Goal: Information Seeking & Learning: Learn about a topic

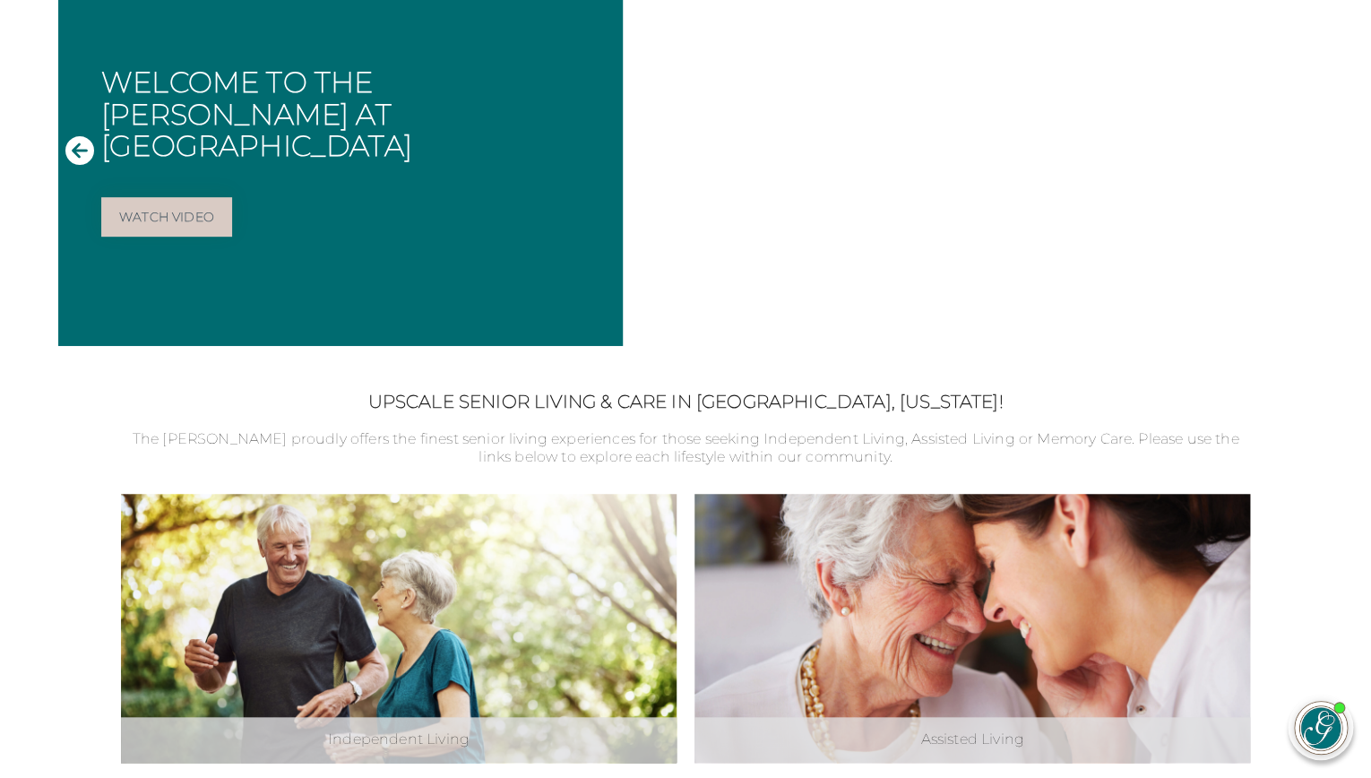
scroll to position [229, 0]
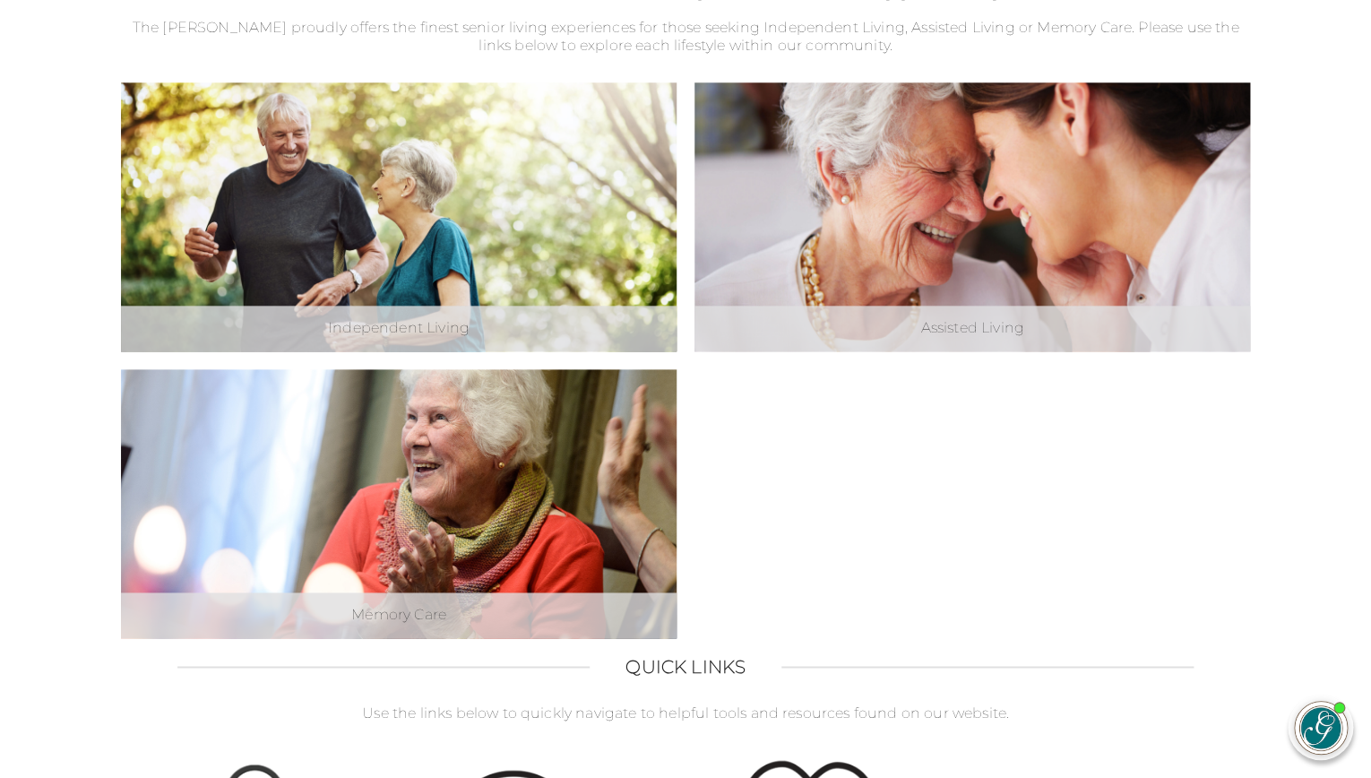
scroll to position [579, 0]
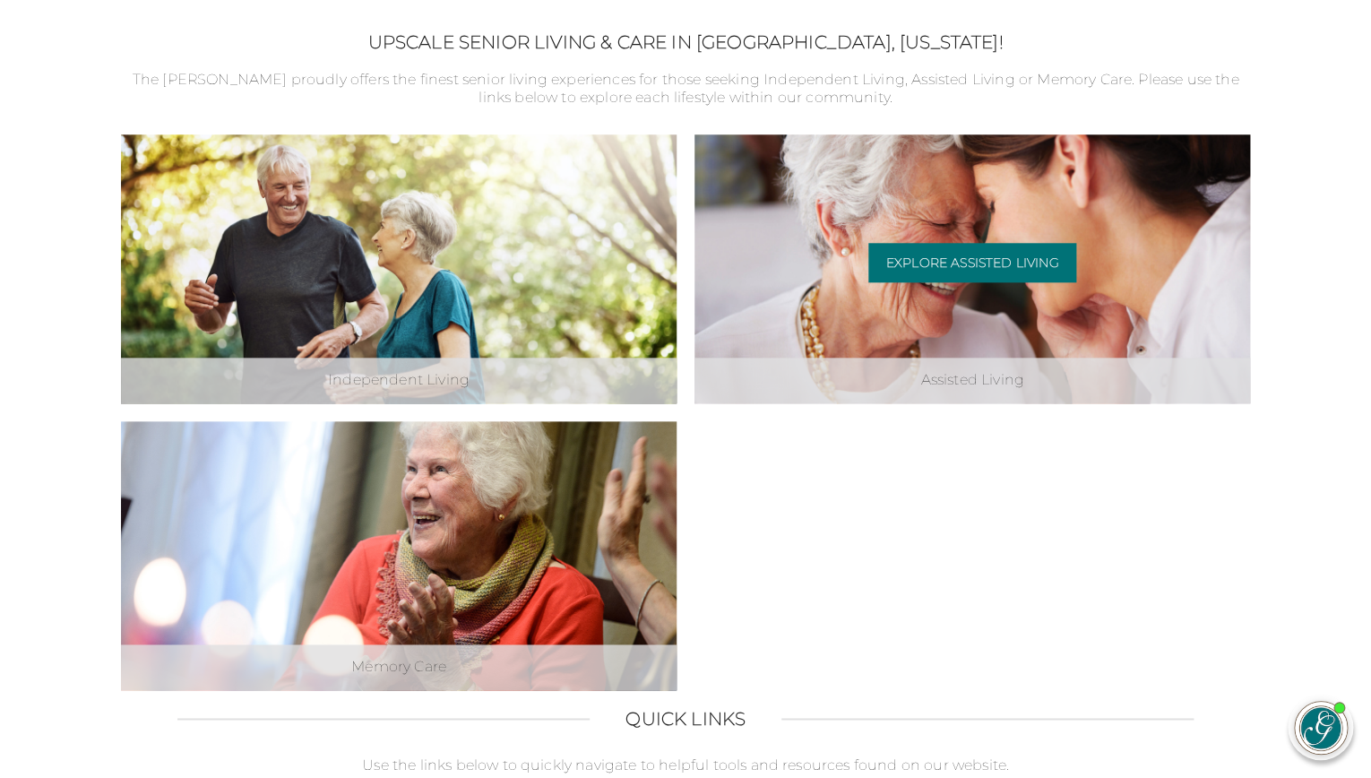
click at [902, 384] on div "Assisted Living" at bounding box center [971, 380] width 555 height 46
click at [944, 269] on link "Explore Assisted Living" at bounding box center [972, 262] width 209 height 39
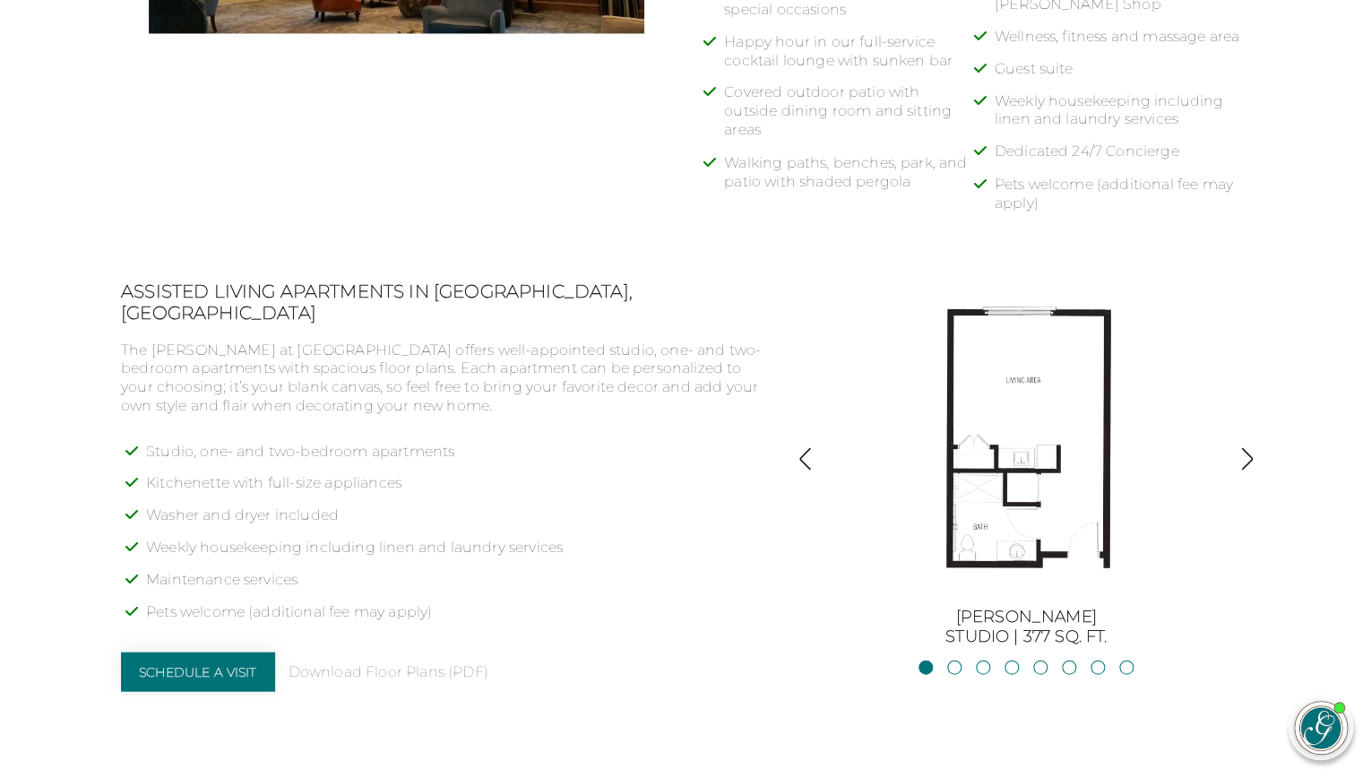
scroll to position [1207, 0]
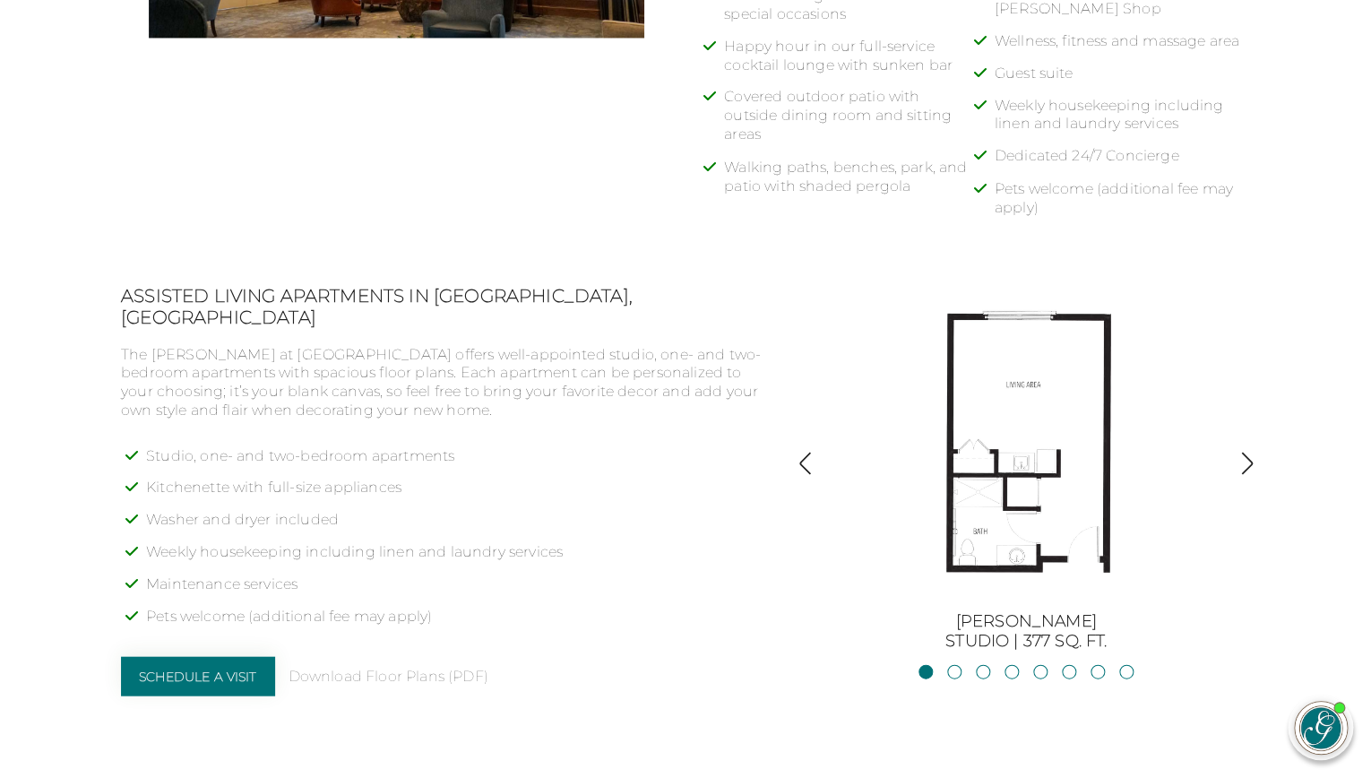
click at [1247, 456] on img "button" at bounding box center [1247, 463] width 24 height 24
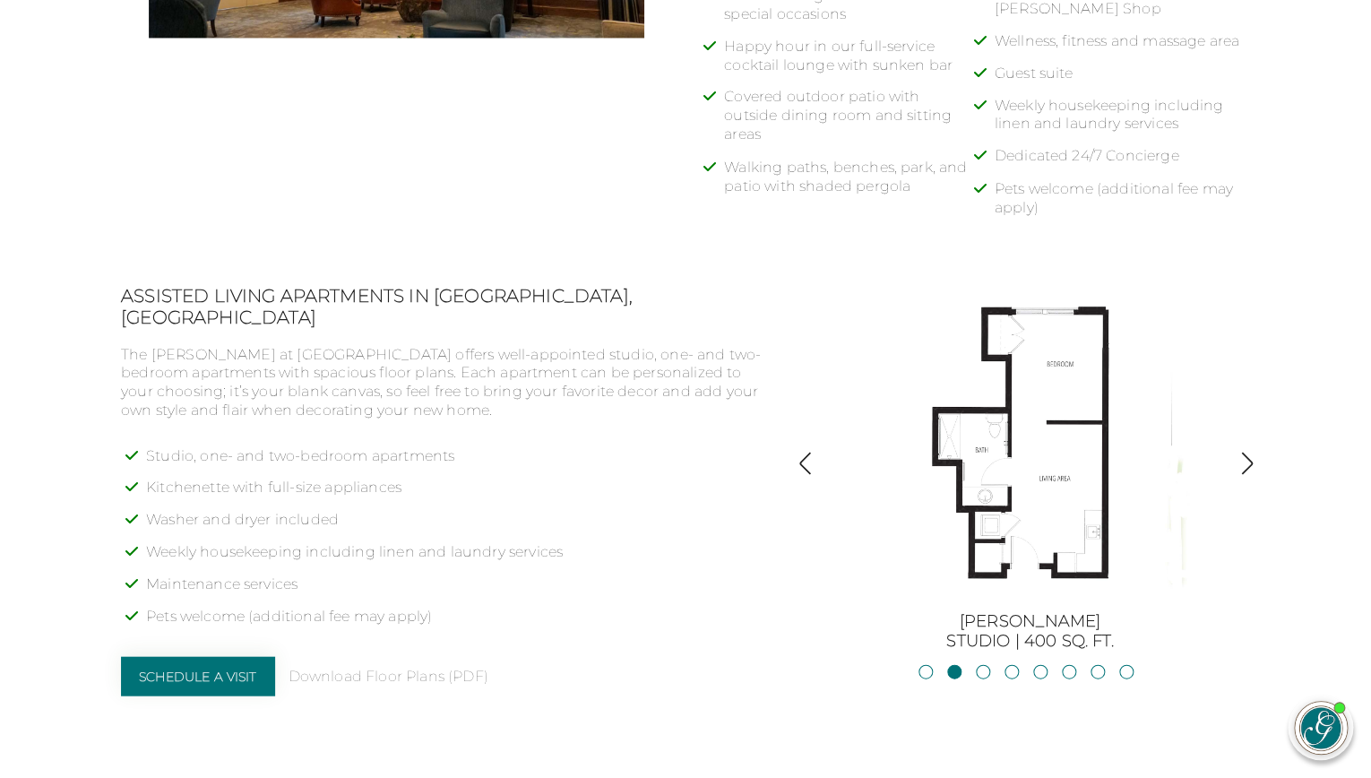
click at [1247, 456] on img "button" at bounding box center [1247, 463] width 24 height 24
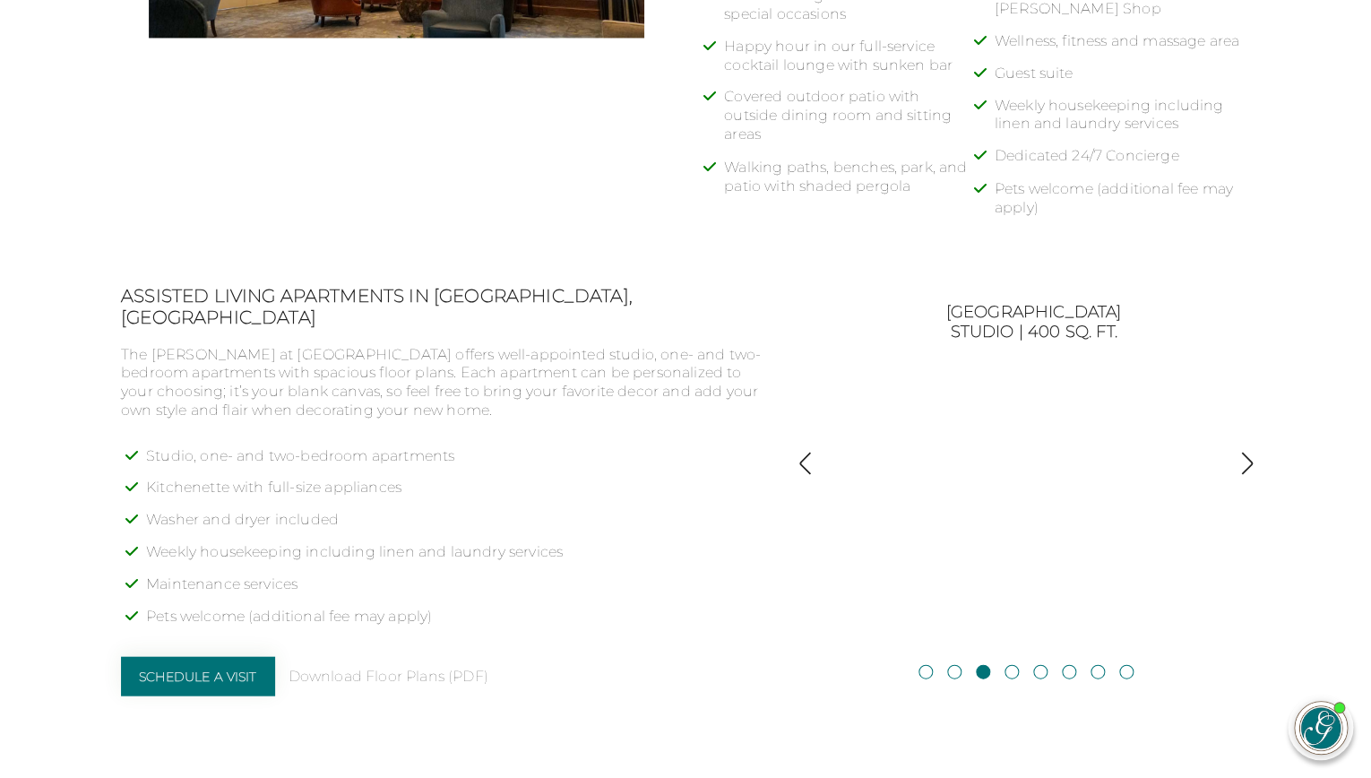
click at [1247, 456] on img "button" at bounding box center [1247, 463] width 24 height 24
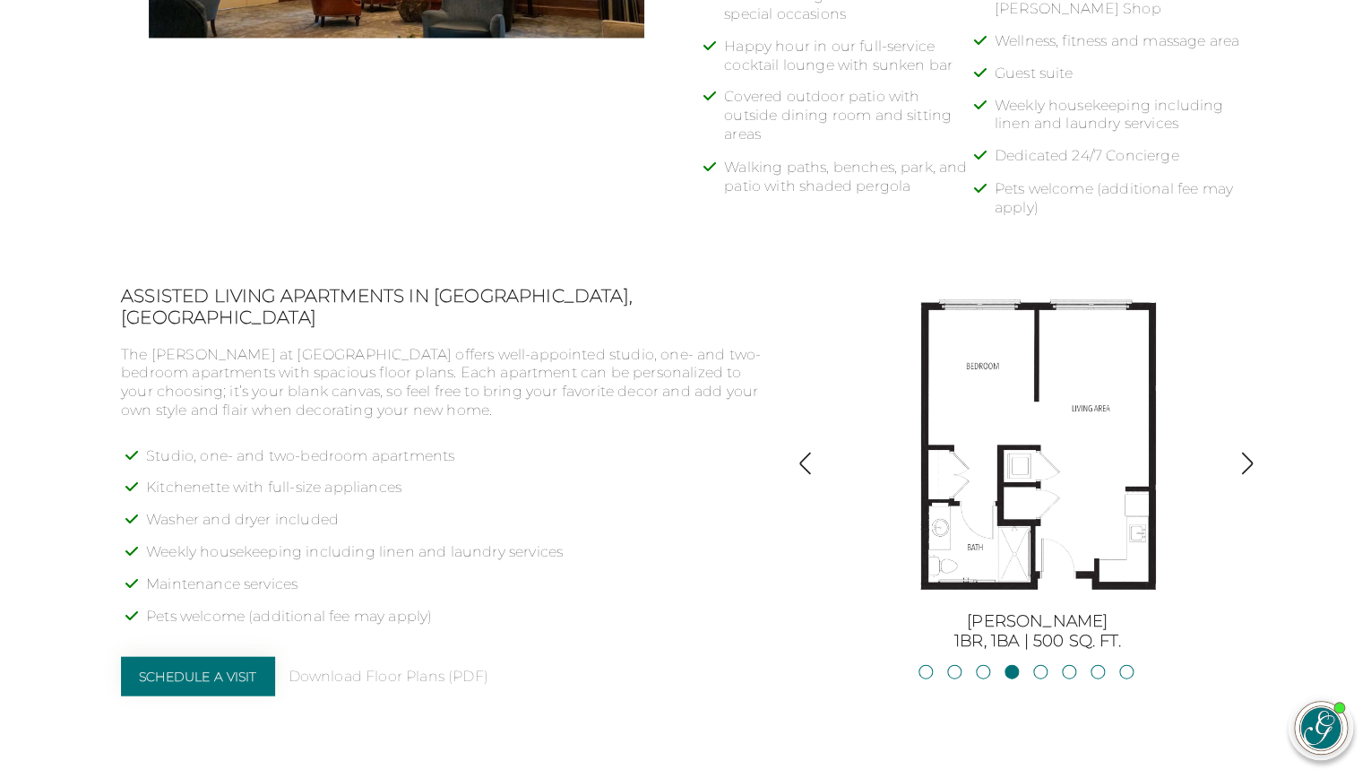
click at [1247, 456] on img "button" at bounding box center [1247, 463] width 24 height 24
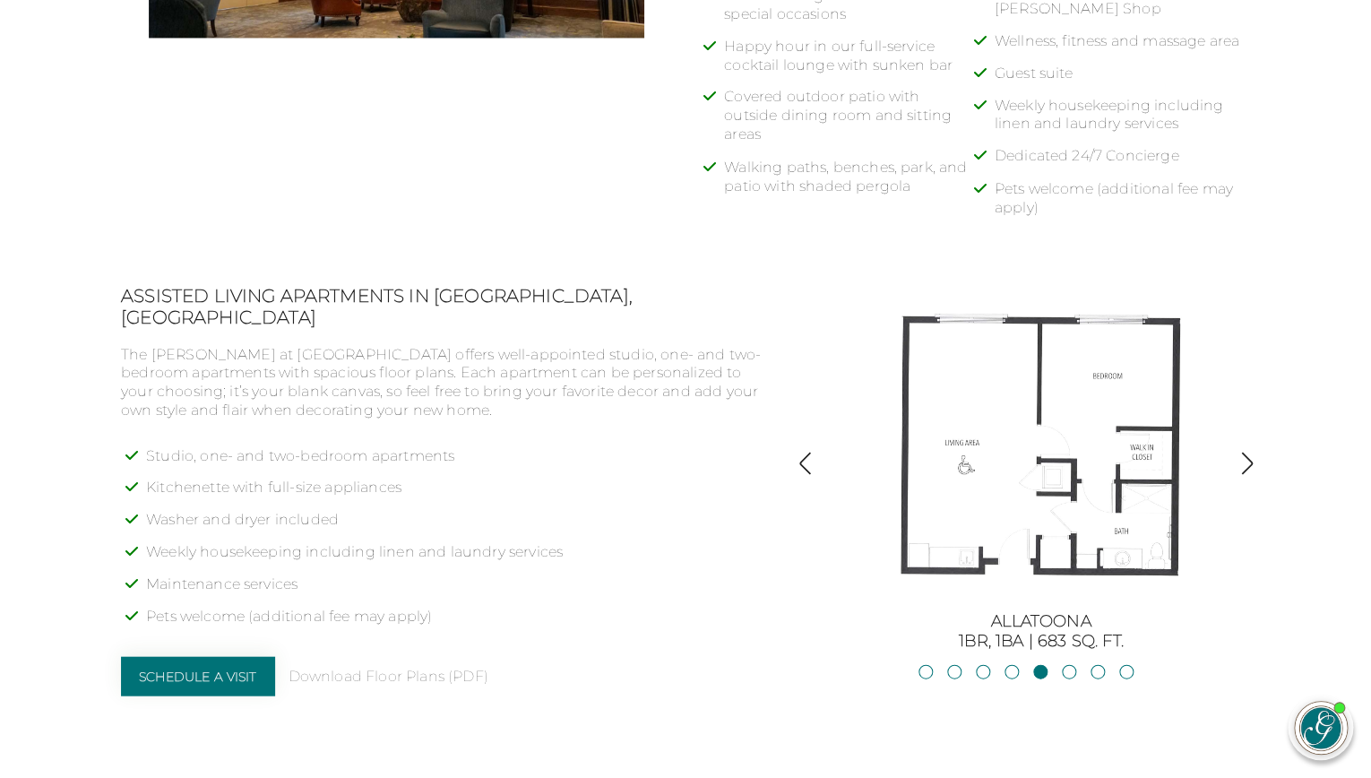
click at [1247, 456] on img "button" at bounding box center [1247, 463] width 24 height 24
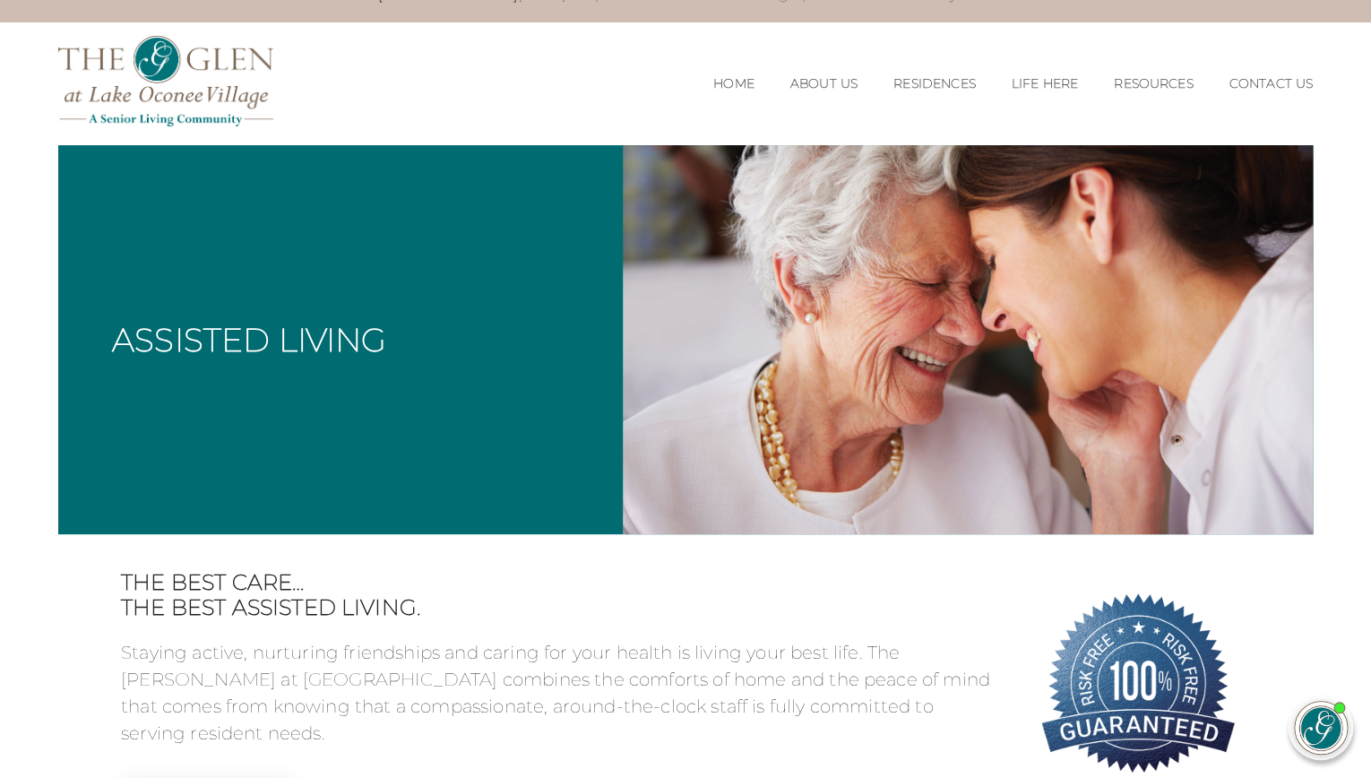
scroll to position [0, 0]
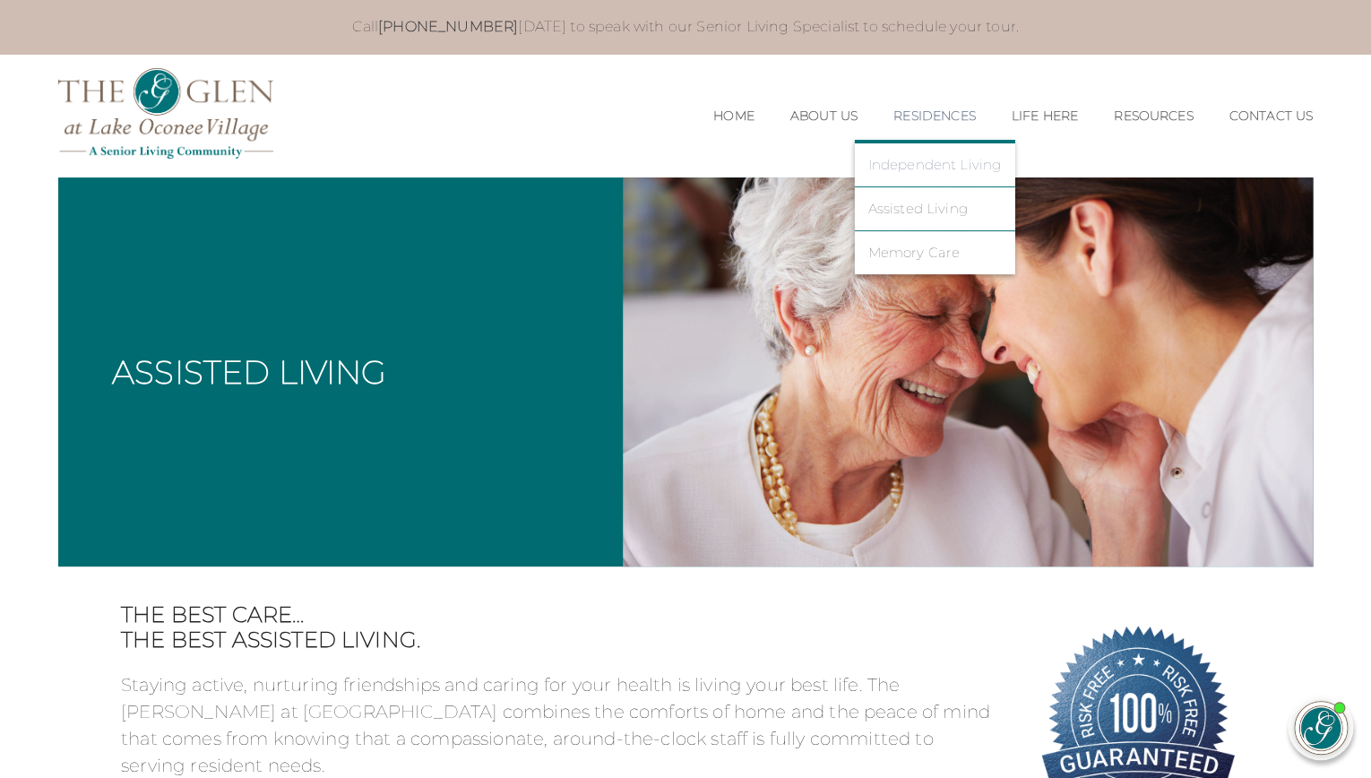
click at [934, 159] on link "Independent Living" at bounding box center [933, 165] width 133 height 16
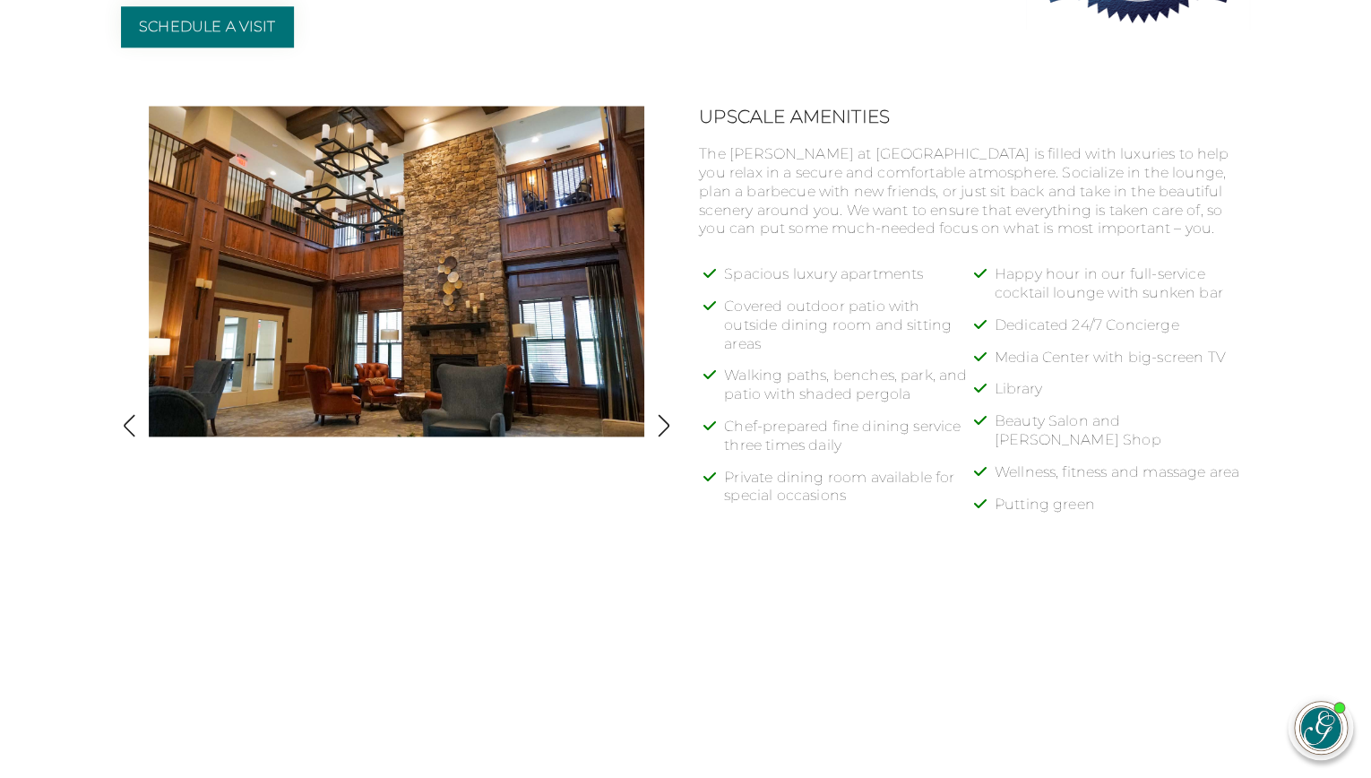
scroll to position [783, 0]
